Goal: Obtain resource: Obtain resource

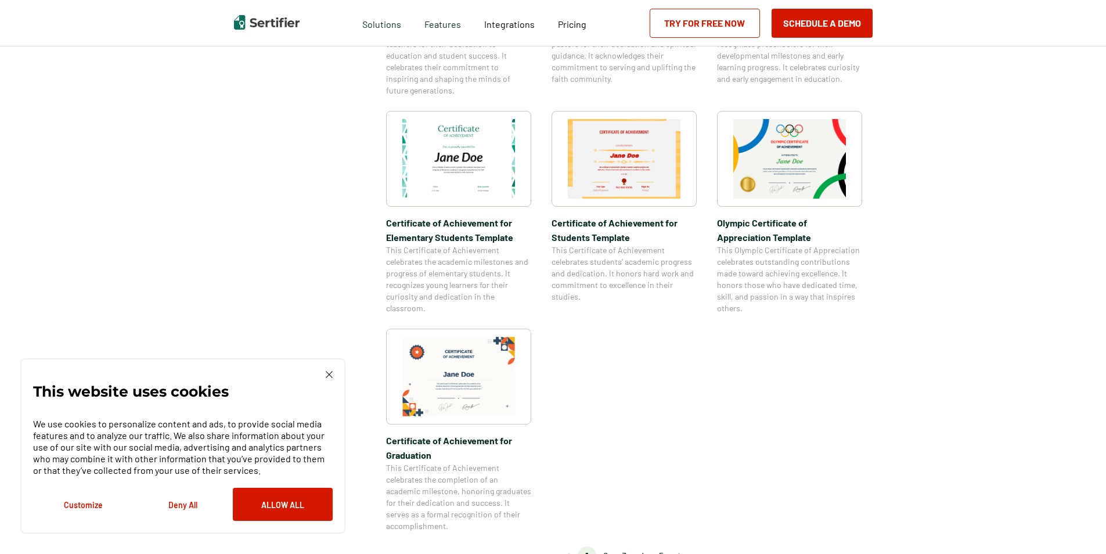
scroll to position [797, 0]
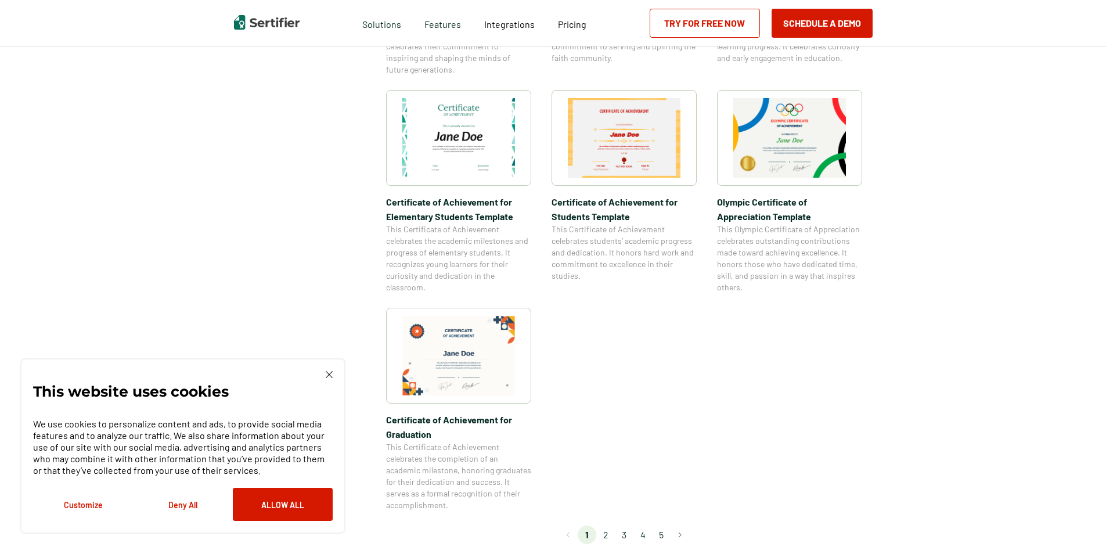
click at [608, 534] on li "2" at bounding box center [605, 535] width 19 height 19
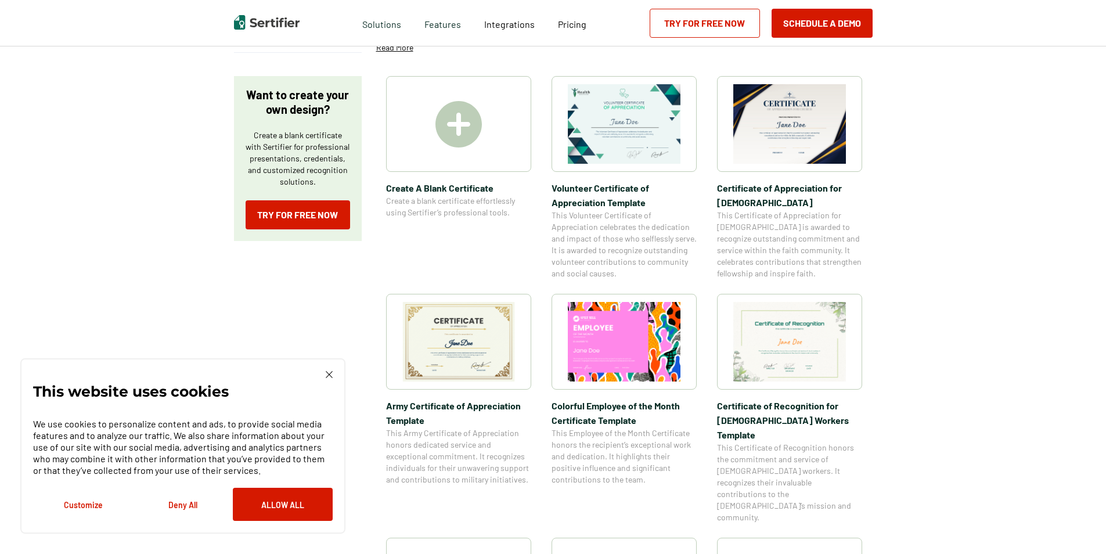
scroll to position [184, 0]
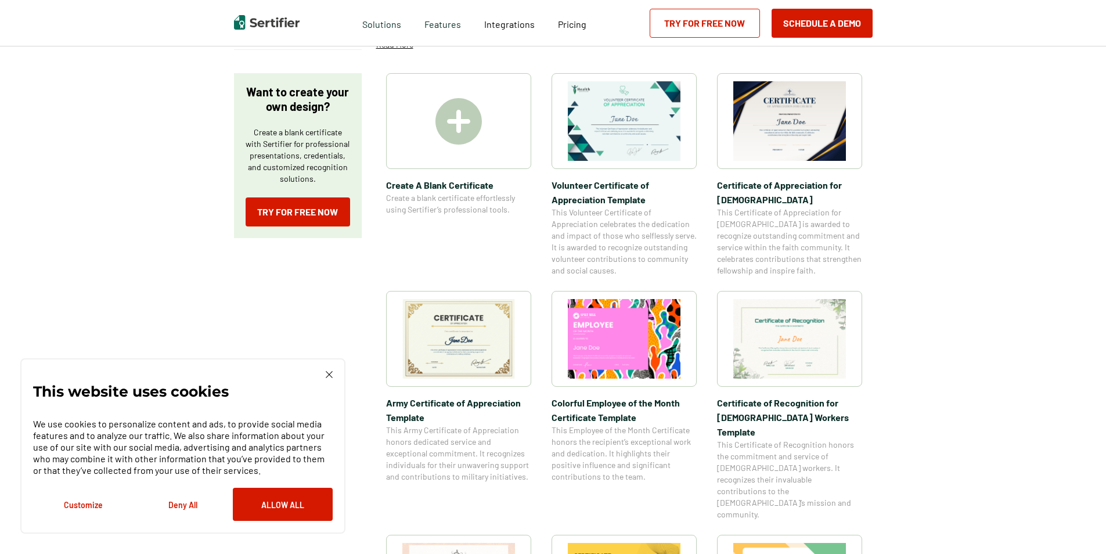
click at [463, 340] on img at bounding box center [459, 339] width 113 height 80
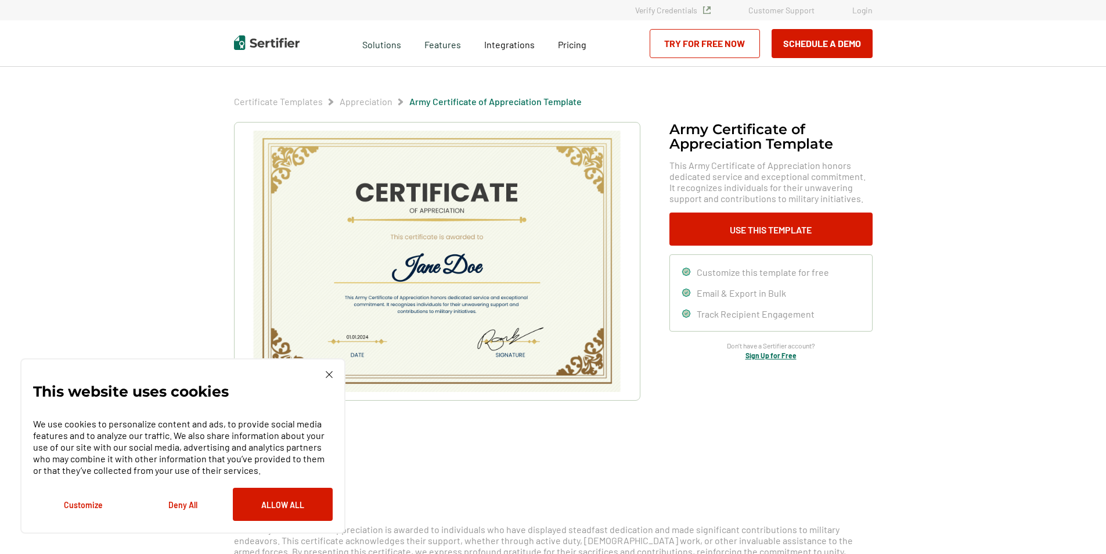
click at [446, 303] on img at bounding box center [436, 261] width 369 height 261
click at [766, 238] on button "Use This Template" at bounding box center [771, 229] width 203 height 33
